Goal: Transaction & Acquisition: Download file/media

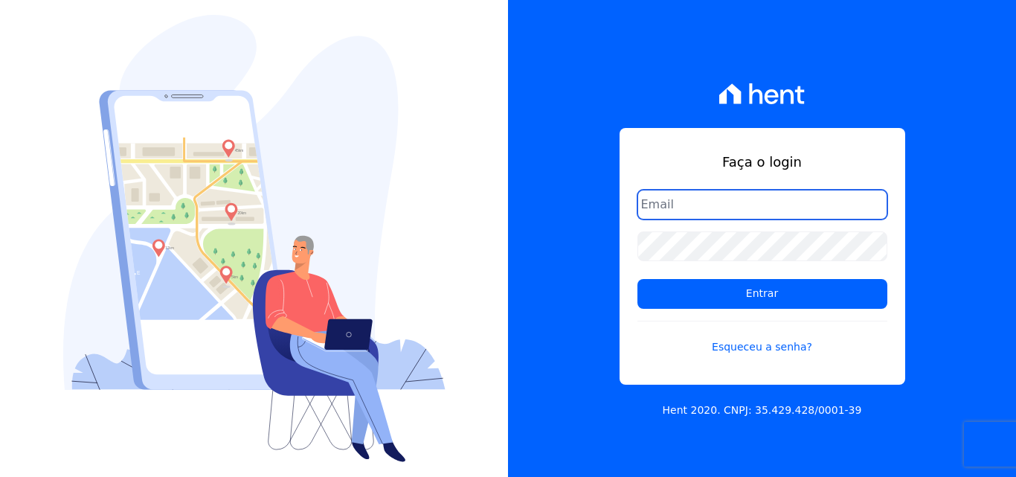
click at [680, 208] on input "email" at bounding box center [762, 205] width 250 height 30
type input "ligia.dias@construtoralaterza.com.br"
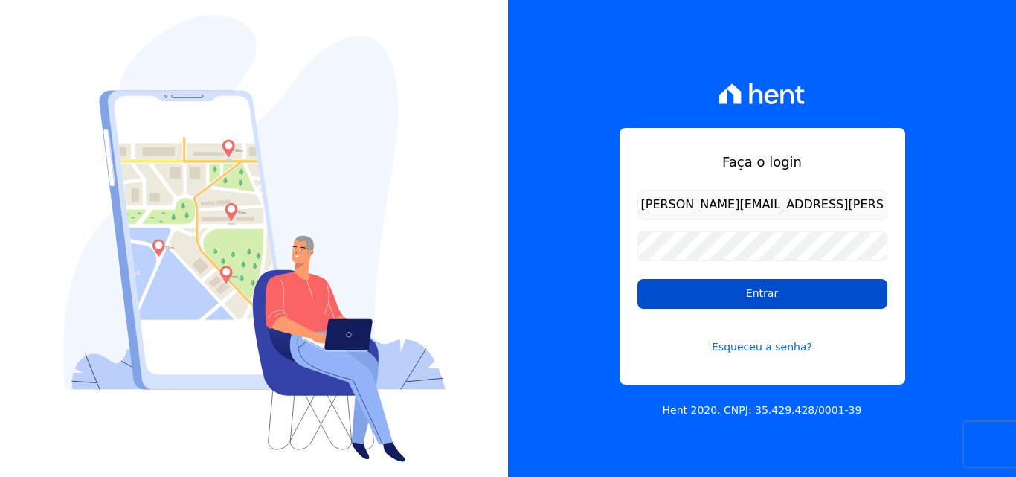
click at [675, 298] on input "Entrar" at bounding box center [762, 294] width 250 height 30
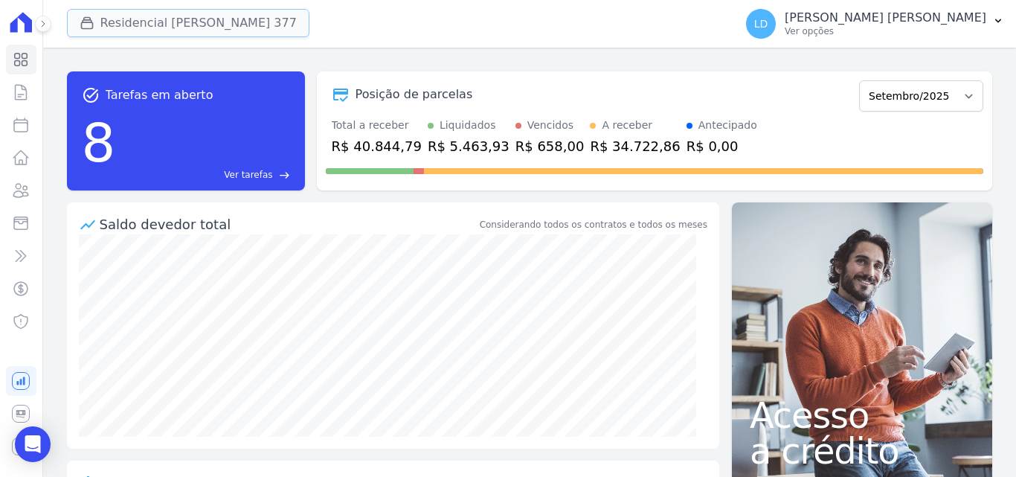
click at [90, 23] on icon "button" at bounding box center [86, 23] width 11 height 11
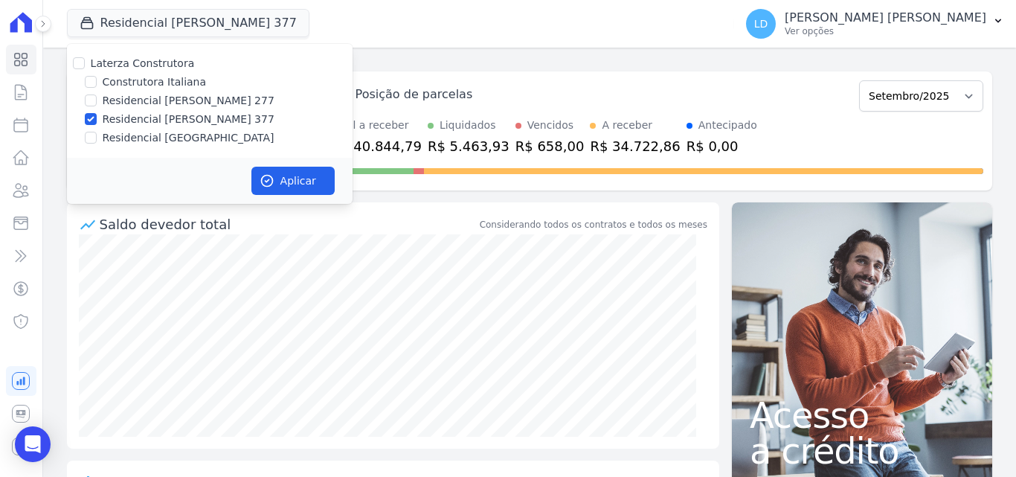
drag, startPoint x: 94, startPoint y: 67, endPoint x: 105, endPoint y: 75, distance: 13.8
click at [94, 67] on label "Laterza Construtora" at bounding box center [143, 63] width 104 height 12
click at [85, 67] on input "Laterza Construtora" at bounding box center [79, 63] width 12 height 12
checkbox input "true"
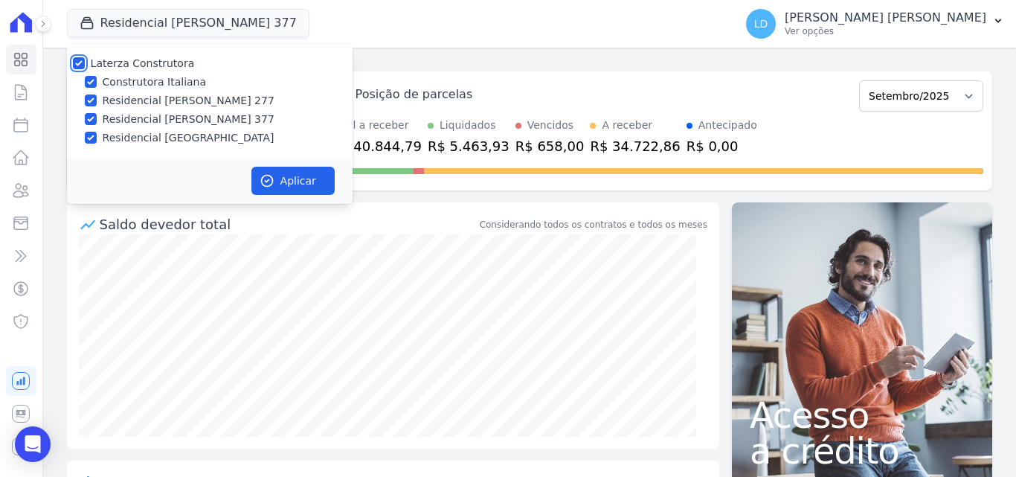
checkbox input "true"
click at [309, 176] on button "Aplicar" at bounding box center [292, 181] width 83 height 28
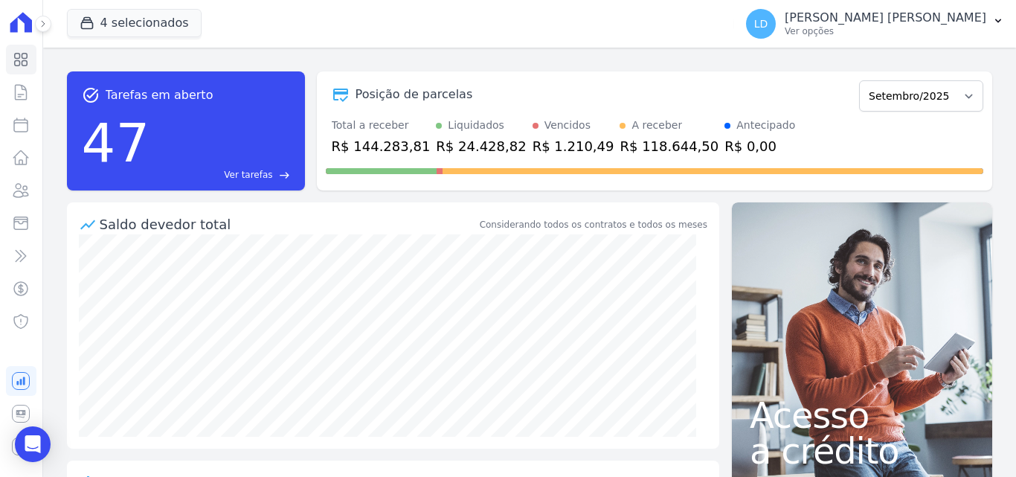
click at [939, 34] on p "Ver opções" at bounding box center [886, 31] width 202 height 12
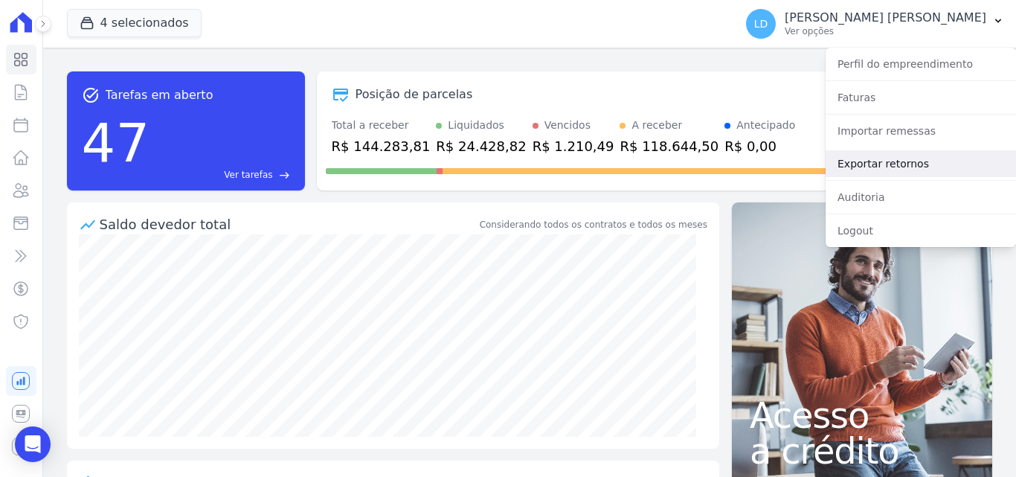
click at [910, 161] on link "Exportar retornos" at bounding box center [920, 163] width 190 height 27
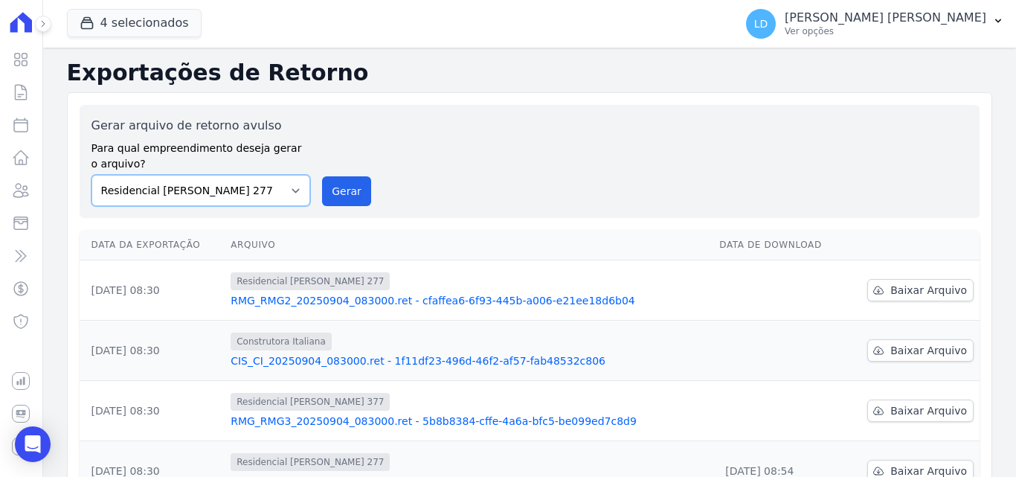
click at [228, 183] on select "Construtora Italiana Residencial [PERSON_NAME] 277 Residencial [PERSON_NAME][ST…" at bounding box center [200, 190] width 219 height 31
select select "29fc0423-bfd4-480a-835e-7e440cfe6eb8"
click at [91, 175] on select "Construtora Italiana Residencial [PERSON_NAME] 277 Residencial [PERSON_NAME][ST…" at bounding box center [200, 190] width 219 height 31
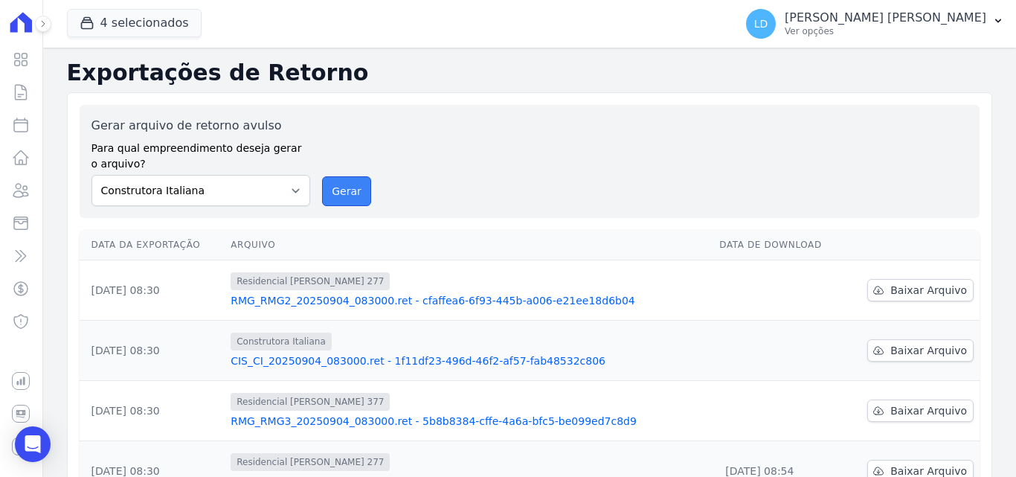
click at [332, 198] on button "Gerar" at bounding box center [346, 191] width 49 height 30
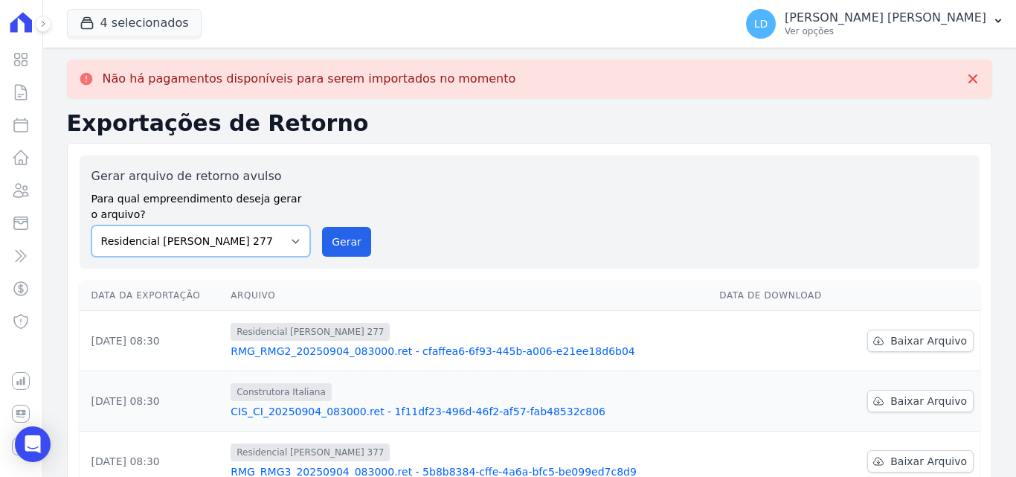
click at [219, 236] on select "Construtora Italiana Residencial [PERSON_NAME] 277 Residencial [PERSON_NAME][ST…" at bounding box center [200, 240] width 219 height 31
click at [91, 225] on select "Construtora Italiana Residencial [PERSON_NAME] 277 Residencial [PERSON_NAME][ST…" at bounding box center [200, 240] width 219 height 31
drag, startPoint x: 335, startPoint y: 245, endPoint x: 587, endPoint y: 132, distance: 275.6
click at [337, 243] on button "Gerar" at bounding box center [346, 242] width 49 height 30
click at [251, 247] on select "Construtora Italiana Residencial [PERSON_NAME] 277 Residencial [PERSON_NAME][ST…" at bounding box center [200, 240] width 219 height 31
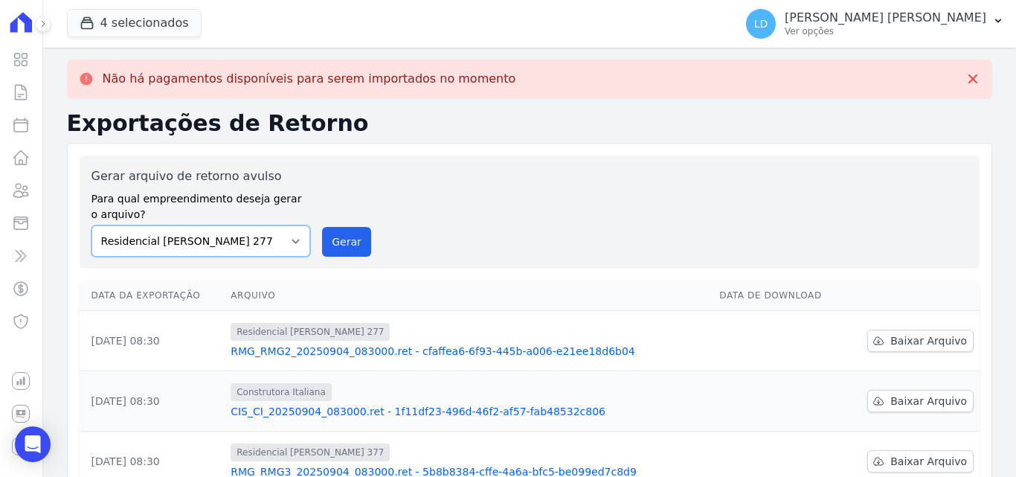
select select "0cd9190e-dfd9-46e5-afc8-7298ef4c0c2b"
click at [91, 225] on select "Construtora Italiana Residencial [PERSON_NAME] 277 Residencial [PERSON_NAME][ST…" at bounding box center [200, 240] width 219 height 31
click at [346, 251] on button "Gerar" at bounding box center [346, 242] width 49 height 30
click at [224, 249] on select "Construtora Italiana Residencial [PERSON_NAME] 277 Residencial [PERSON_NAME][ST…" at bounding box center [200, 240] width 219 height 31
select select "6440c0a1-232b-4aa1-adfe-88cb95fffe46"
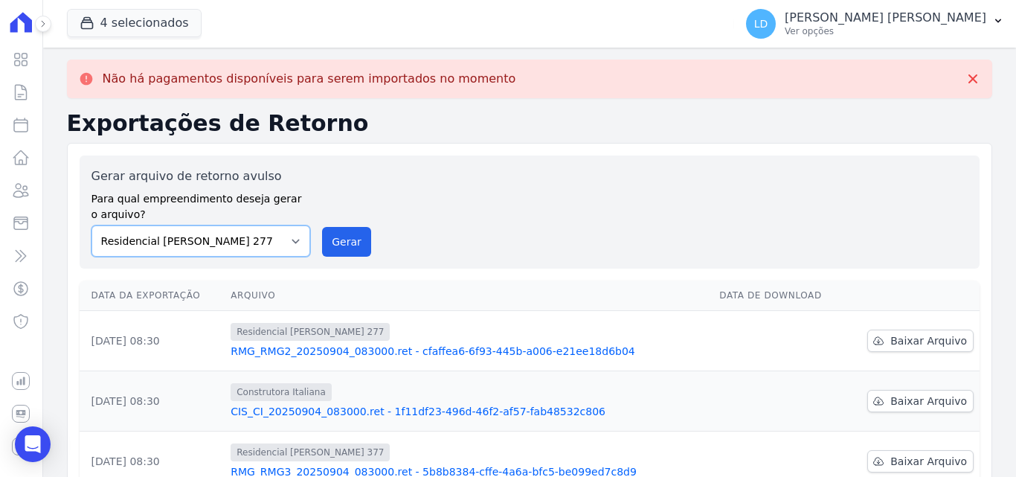
click at [91, 225] on select "Construtora Italiana Residencial [PERSON_NAME] 277 Residencial [PERSON_NAME][ST…" at bounding box center [200, 240] width 219 height 31
click at [335, 248] on button "Gerar" at bounding box center [346, 242] width 49 height 30
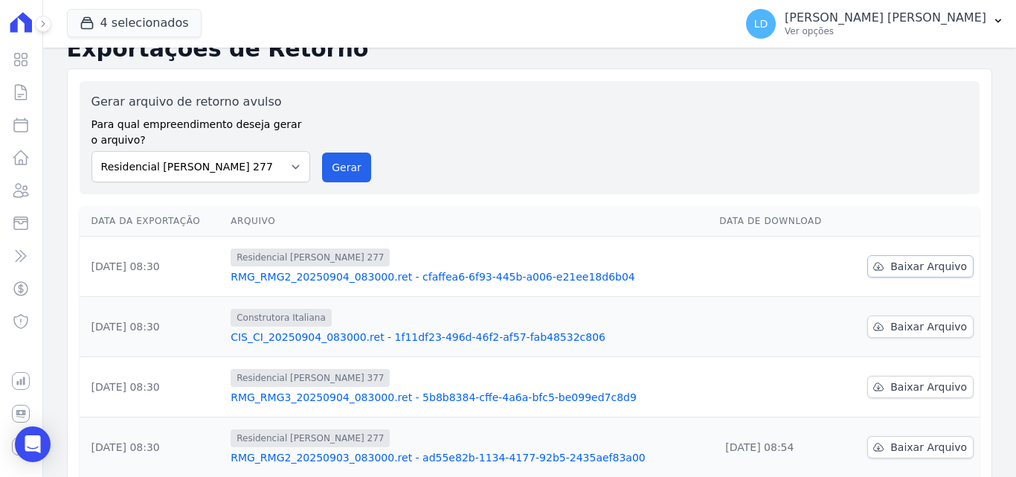
click at [913, 265] on span "Baixar Arquivo" at bounding box center [928, 266] width 77 height 15
click at [892, 321] on span "Baixar Arquivo" at bounding box center [928, 326] width 77 height 15
click at [890, 385] on span "Baixar Arquivo" at bounding box center [928, 386] width 77 height 15
click at [921, 30] on p "Ver opções" at bounding box center [886, 31] width 202 height 12
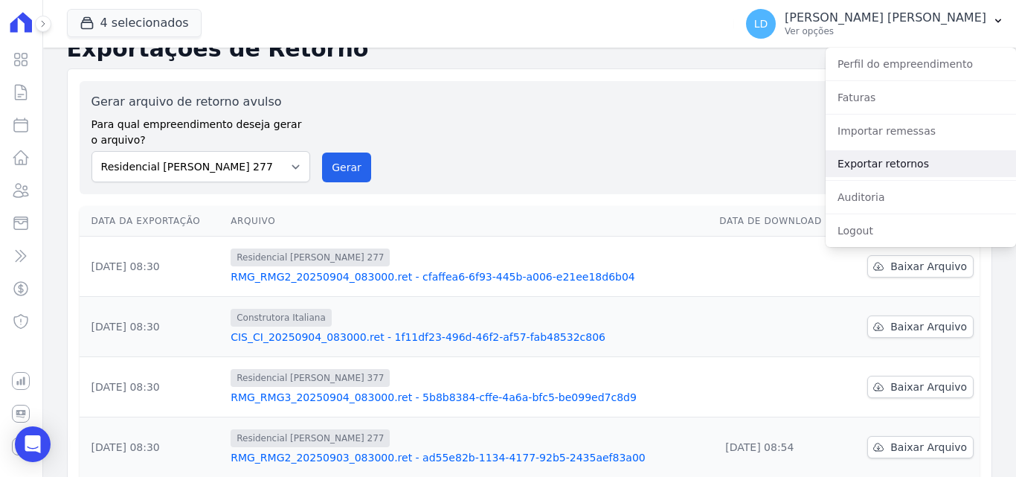
click at [923, 175] on link "Exportar retornos" at bounding box center [920, 163] width 190 height 27
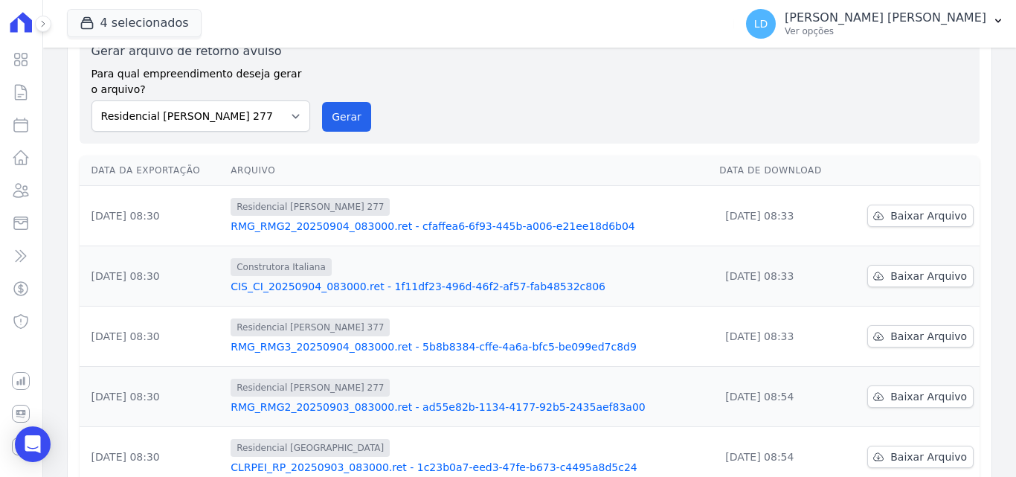
scroll to position [149, 0]
